Goal: Transaction & Acquisition: Purchase product/service

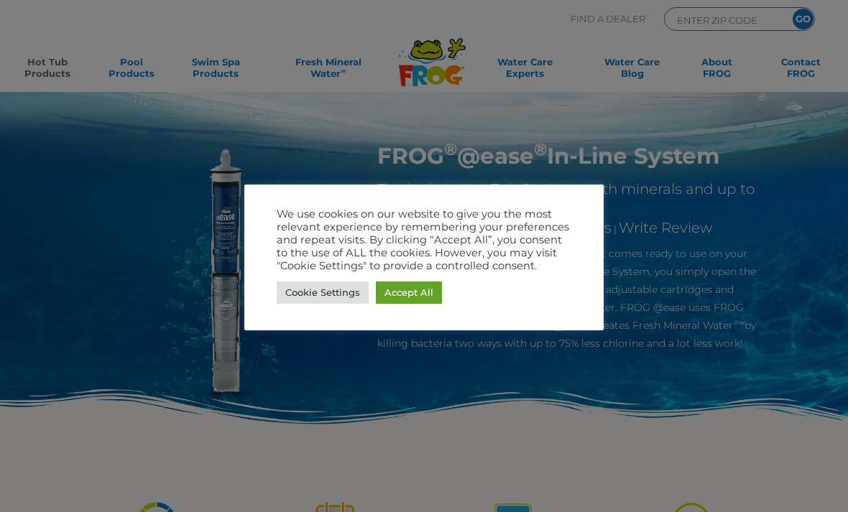
click at [339, 299] on link "Cookie Settings" at bounding box center [323, 293] width 92 height 22
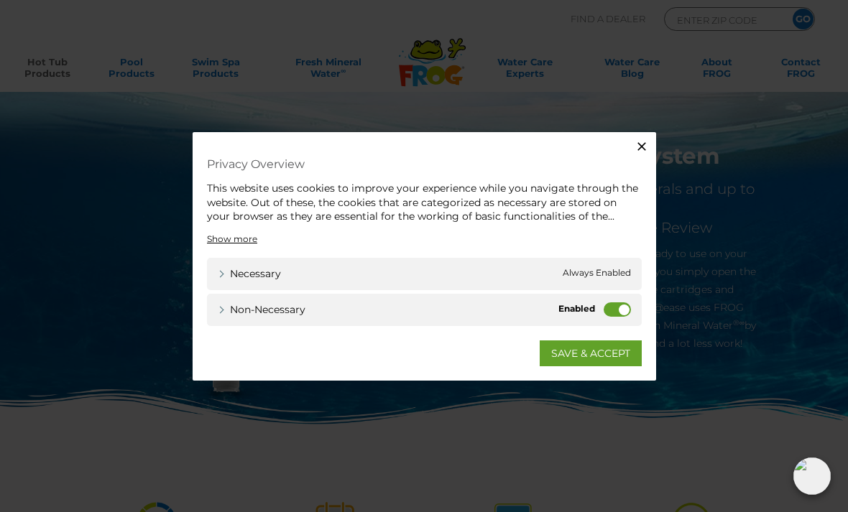
click at [626, 314] on label "Non-necessary" at bounding box center [617, 309] width 27 height 14
click at [0, 0] on input "Non-necessary" at bounding box center [0, 0] width 0 height 0
click at [603, 353] on link "SAVE & ACCEPT" at bounding box center [591, 353] width 102 height 26
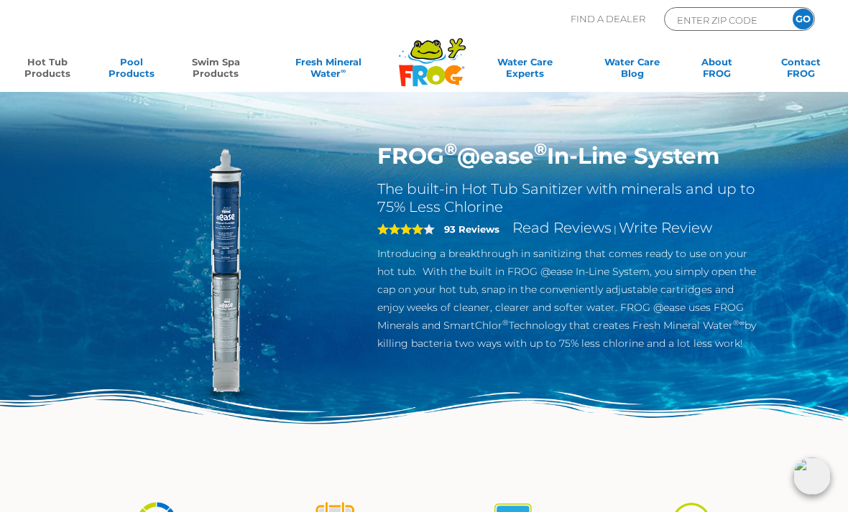
click at [217, 67] on link "Swim Spa Products" at bounding box center [215, 70] width 65 height 29
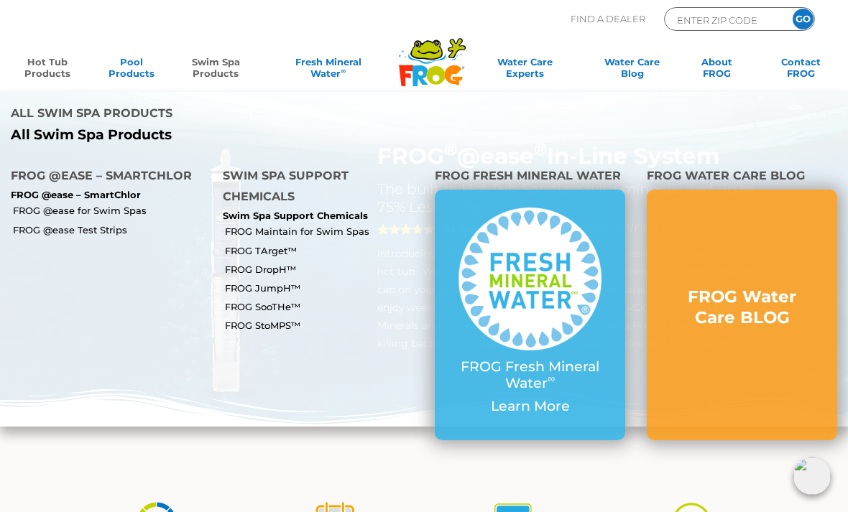
click at [125, 190] on p "FROG @ease – SmartChlor" at bounding box center [106, 195] width 190 height 11
click at [86, 200] on li "FROG @ease for Swim Spas" at bounding box center [106, 209] width 212 height 19
click at [99, 190] on p "FROG @ease – SmartChlor" at bounding box center [106, 195] width 190 height 11
click at [50, 204] on link "FROG @ease for Swim Spas" at bounding box center [112, 210] width 199 height 13
